Goal: Information Seeking & Learning: Learn about a topic

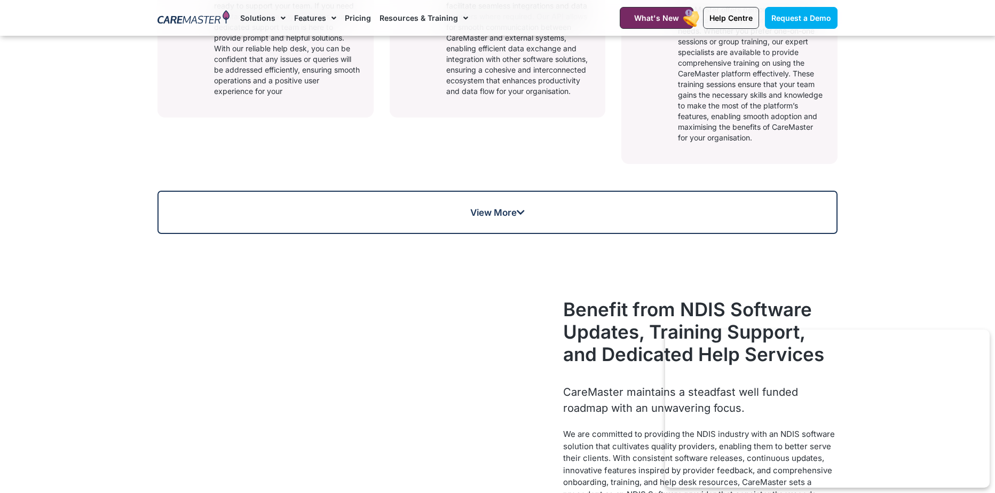
scroll to position [1294, 0]
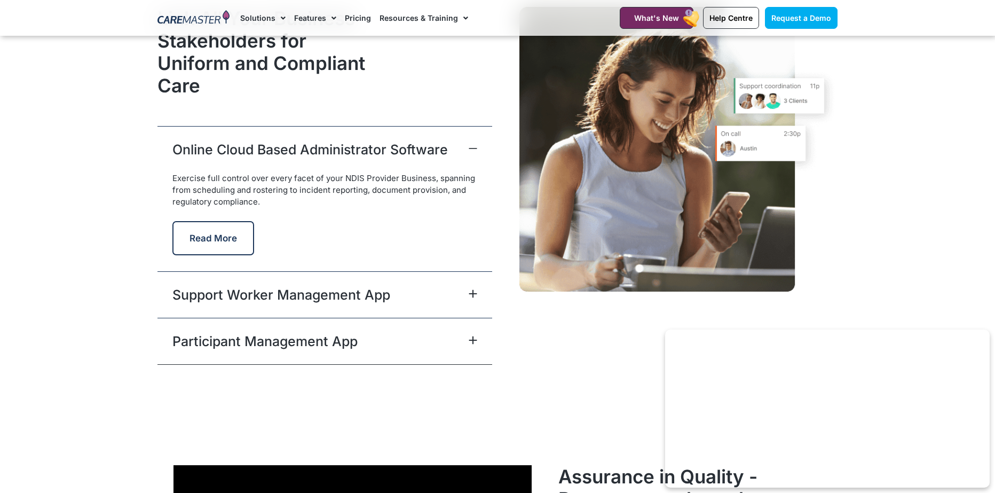
scroll to position [2709, 0]
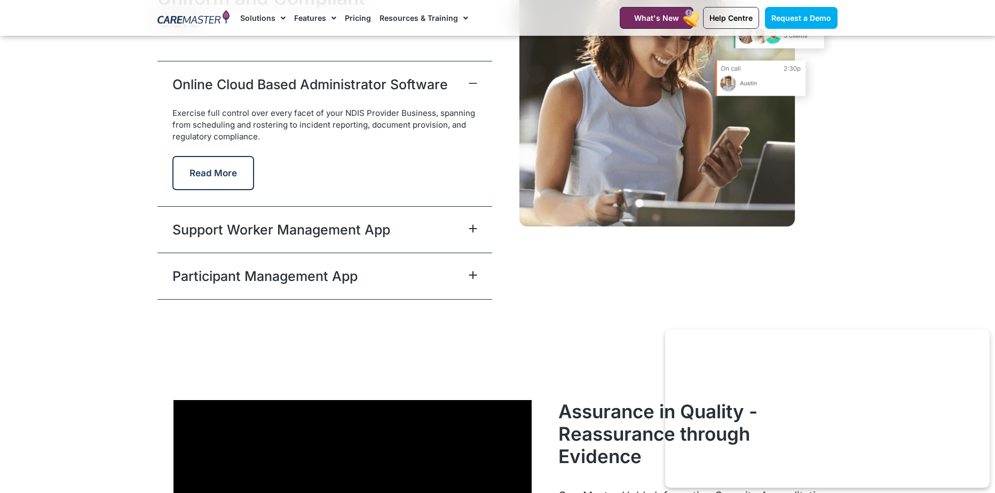
click at [396, 225] on div "Support Worker Management App" at bounding box center [325, 229] width 335 height 46
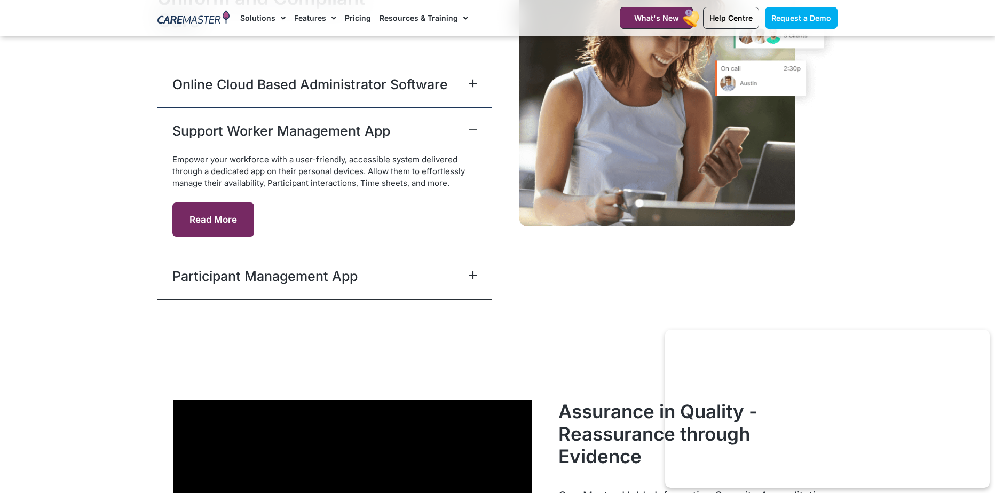
click at [206, 208] on button "Read More" at bounding box center [213, 219] width 82 height 34
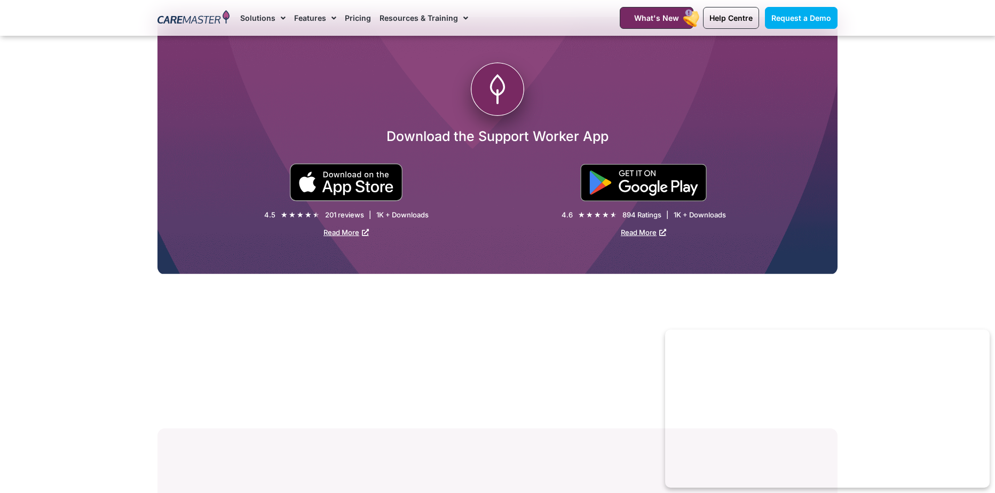
scroll to position [1937, 0]
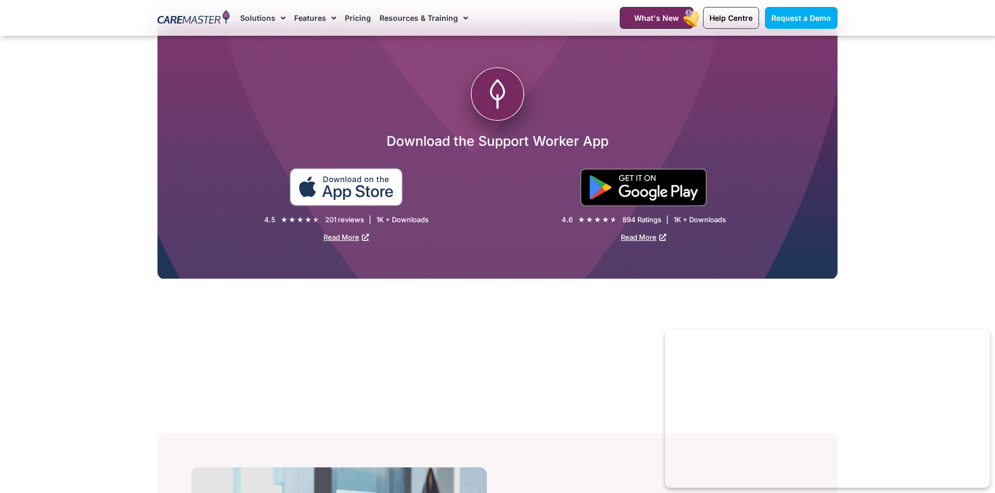
click at [350, 197] on img at bounding box center [346, 187] width 114 height 38
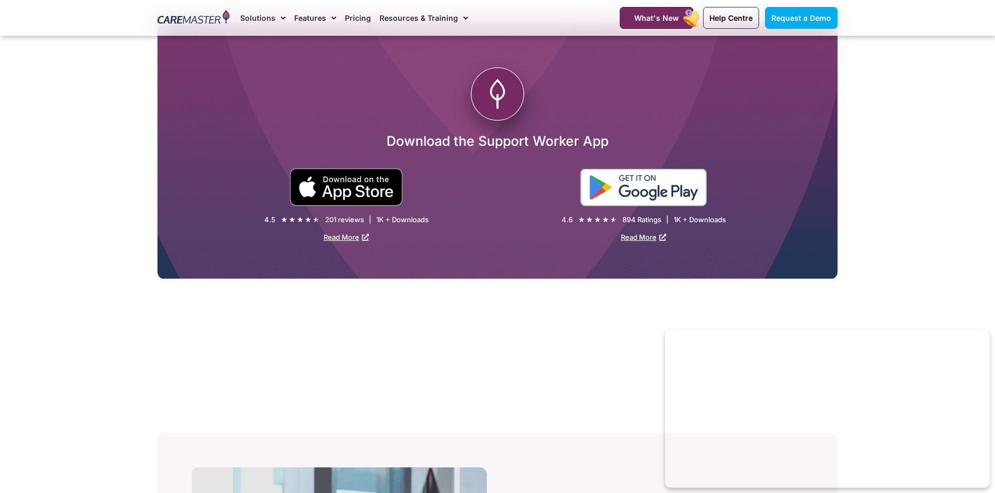
click at [675, 180] on img at bounding box center [643, 187] width 127 height 37
